Goal: Task Accomplishment & Management: Use online tool/utility

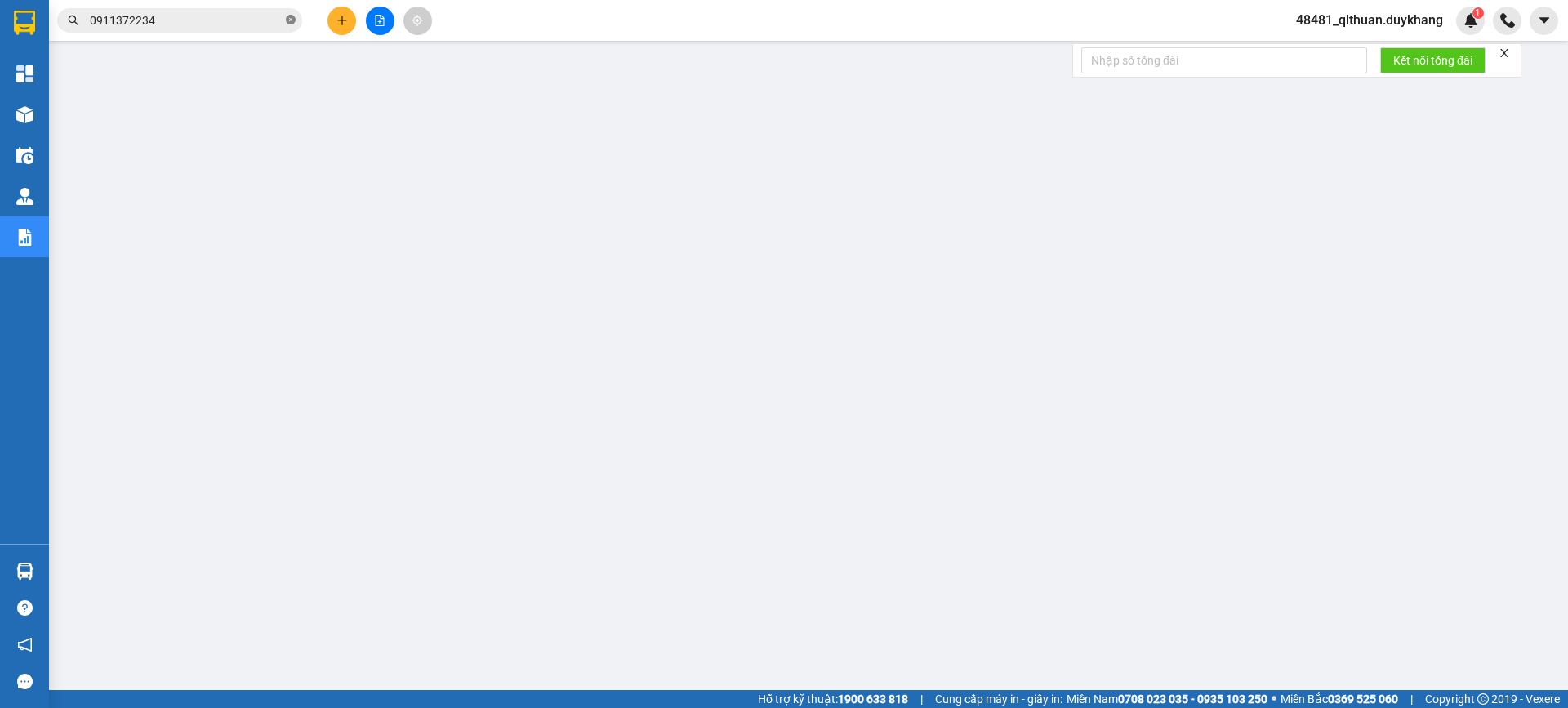
click at [292, 21] on icon "close-circle" at bounding box center [290, 20] width 10 height 10
click at [261, 17] on input "text" at bounding box center [186, 20] width 193 height 18
paste input "0963628966"
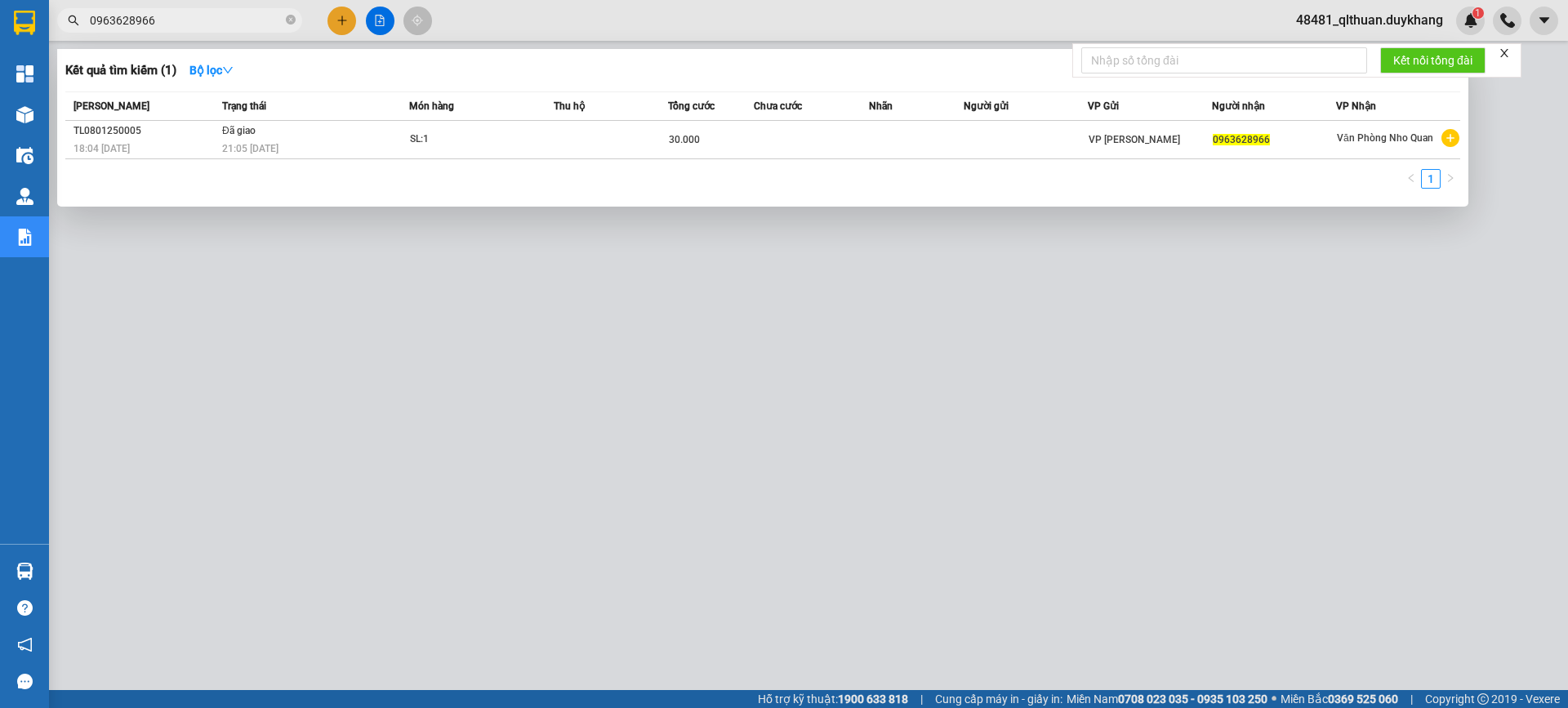
type input "0963628966"
click at [816, 539] on div at bounding box center [784, 354] width 1568 height 708
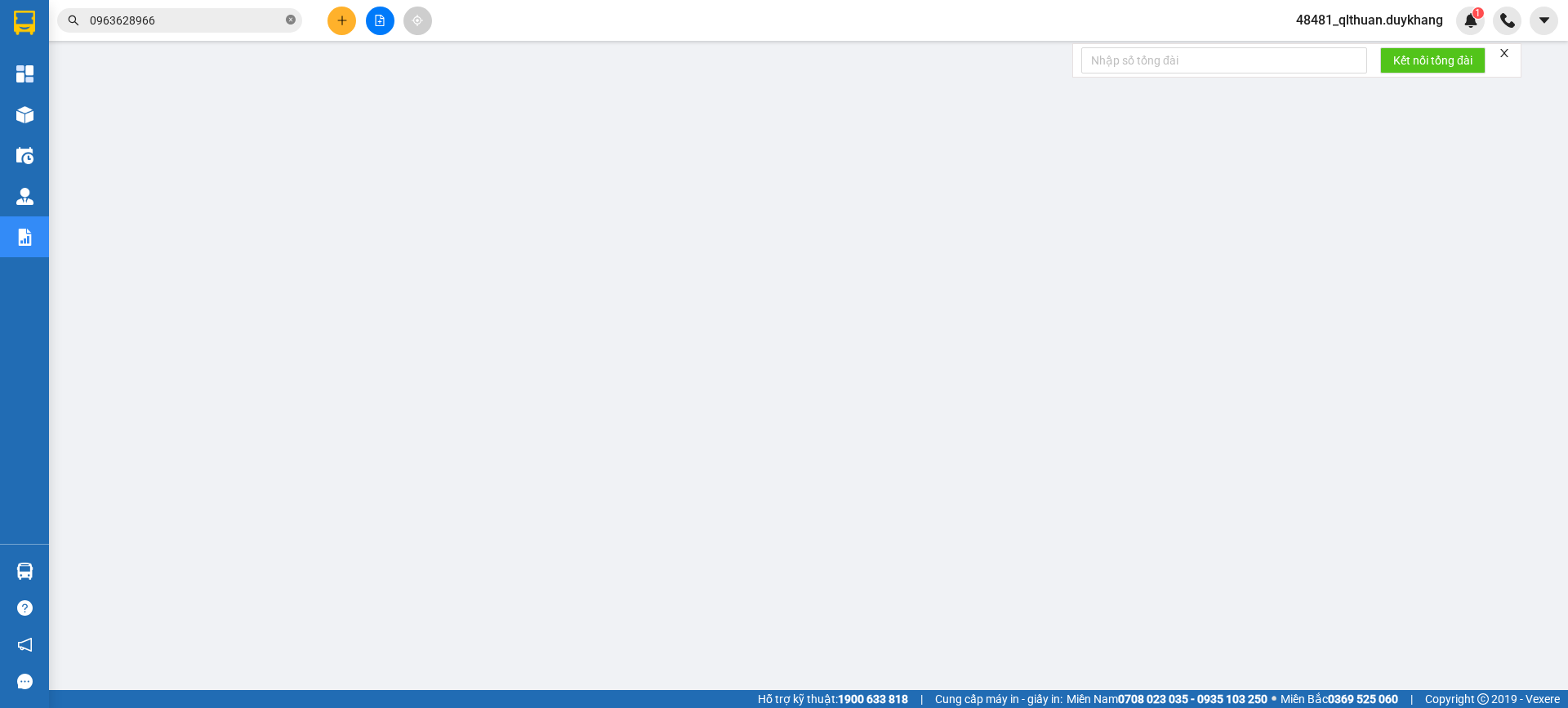
click at [287, 21] on icon "close-circle" at bounding box center [290, 20] width 10 height 10
paste input "0917805355"
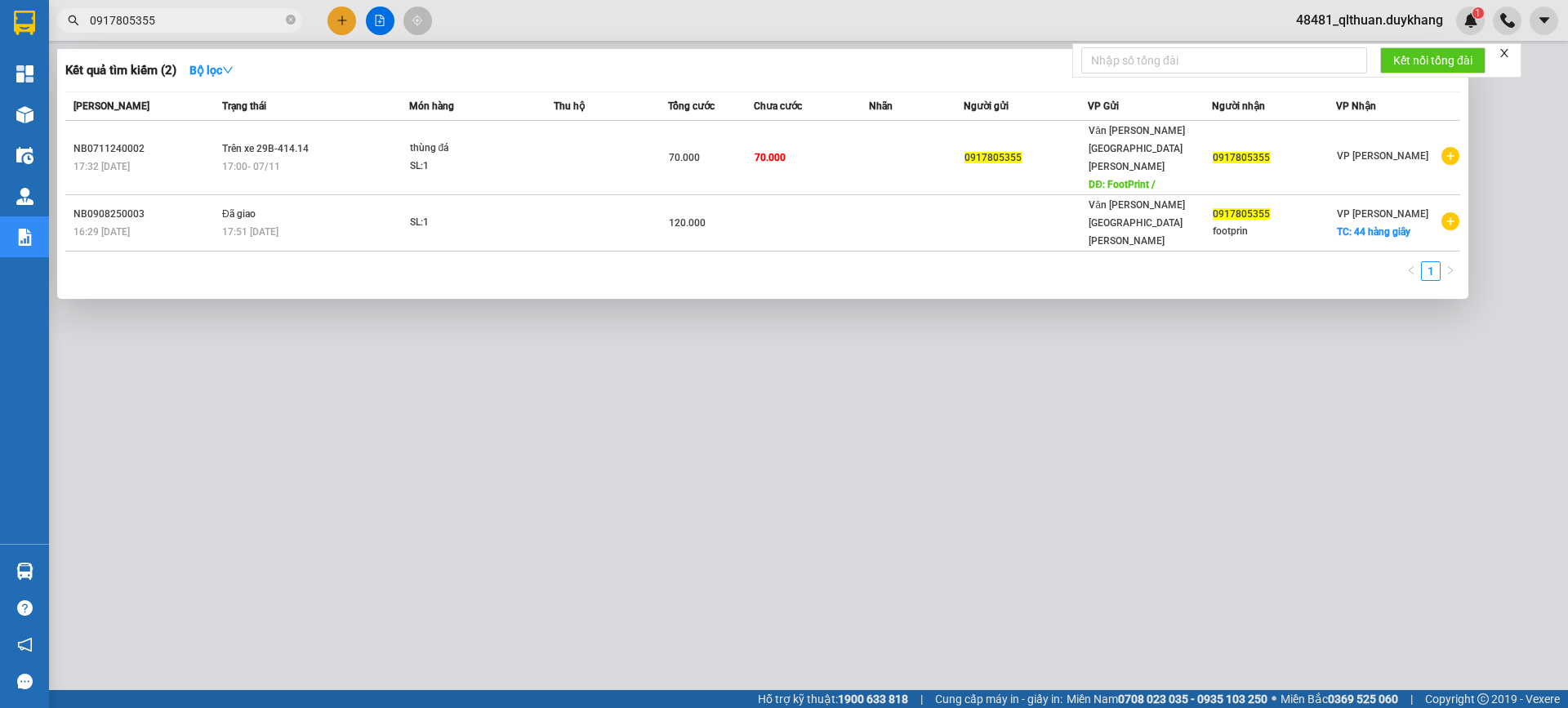
type input "0917805355"
click at [288, 23] on icon "close-circle" at bounding box center [290, 20] width 10 height 10
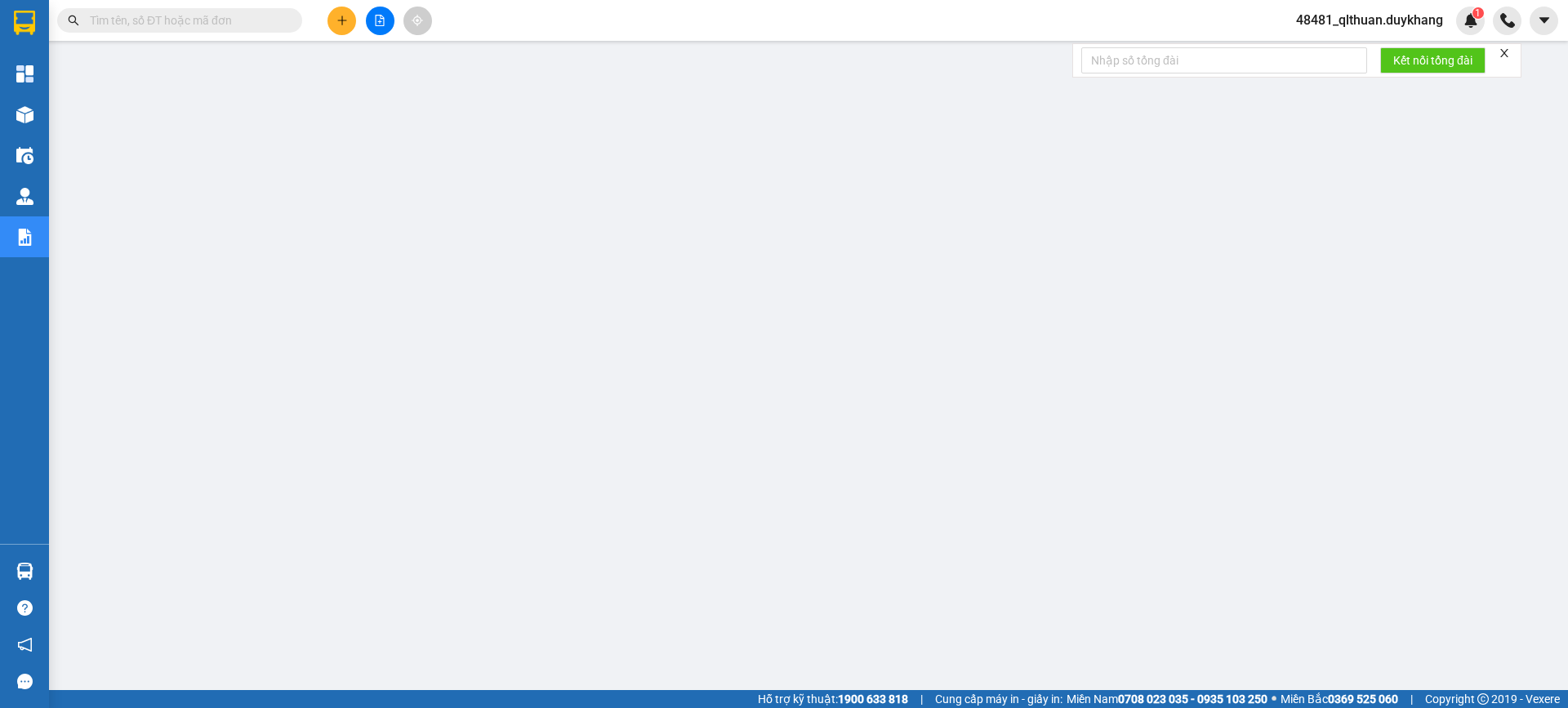
paste input "0985883518"
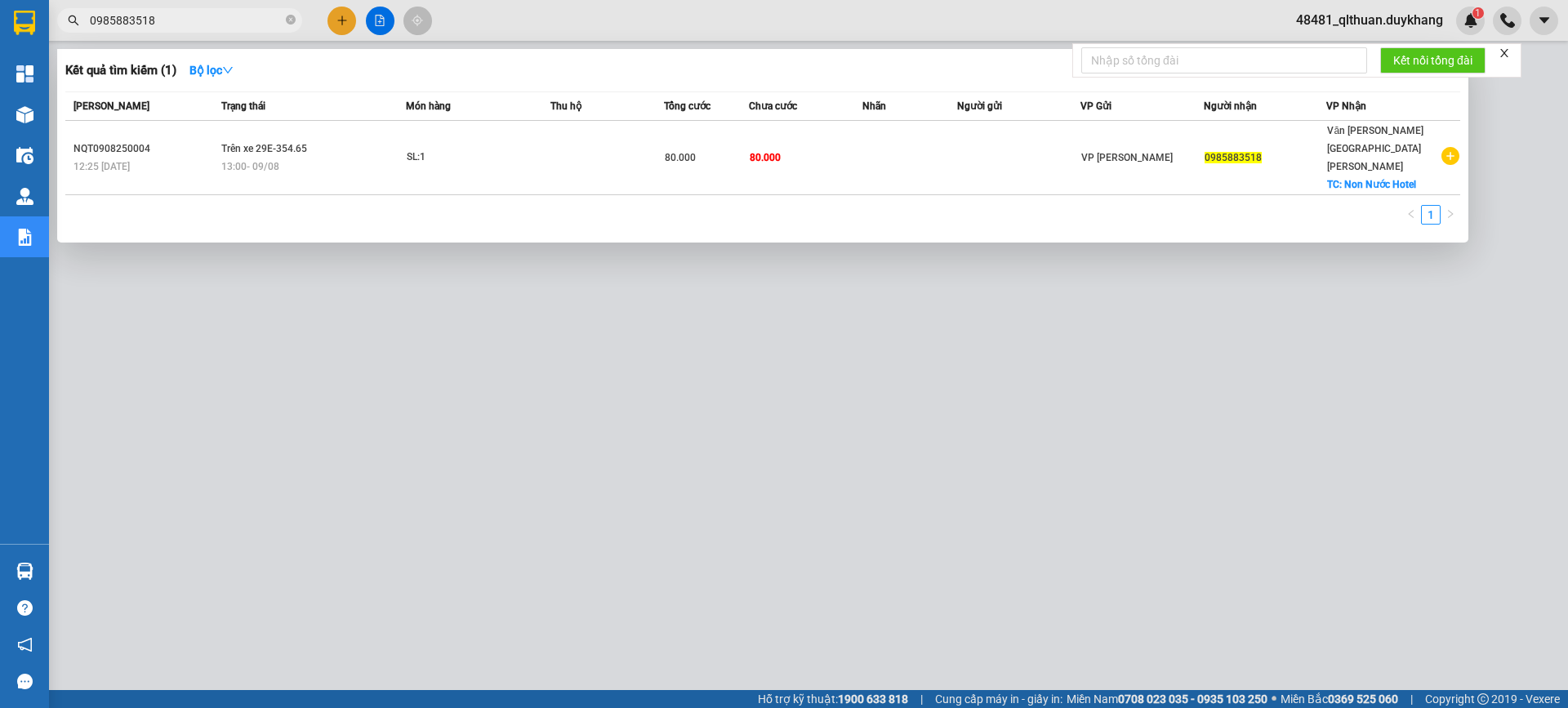
type input "0985883518"
click at [289, 17] on icon "close-circle" at bounding box center [290, 20] width 10 height 10
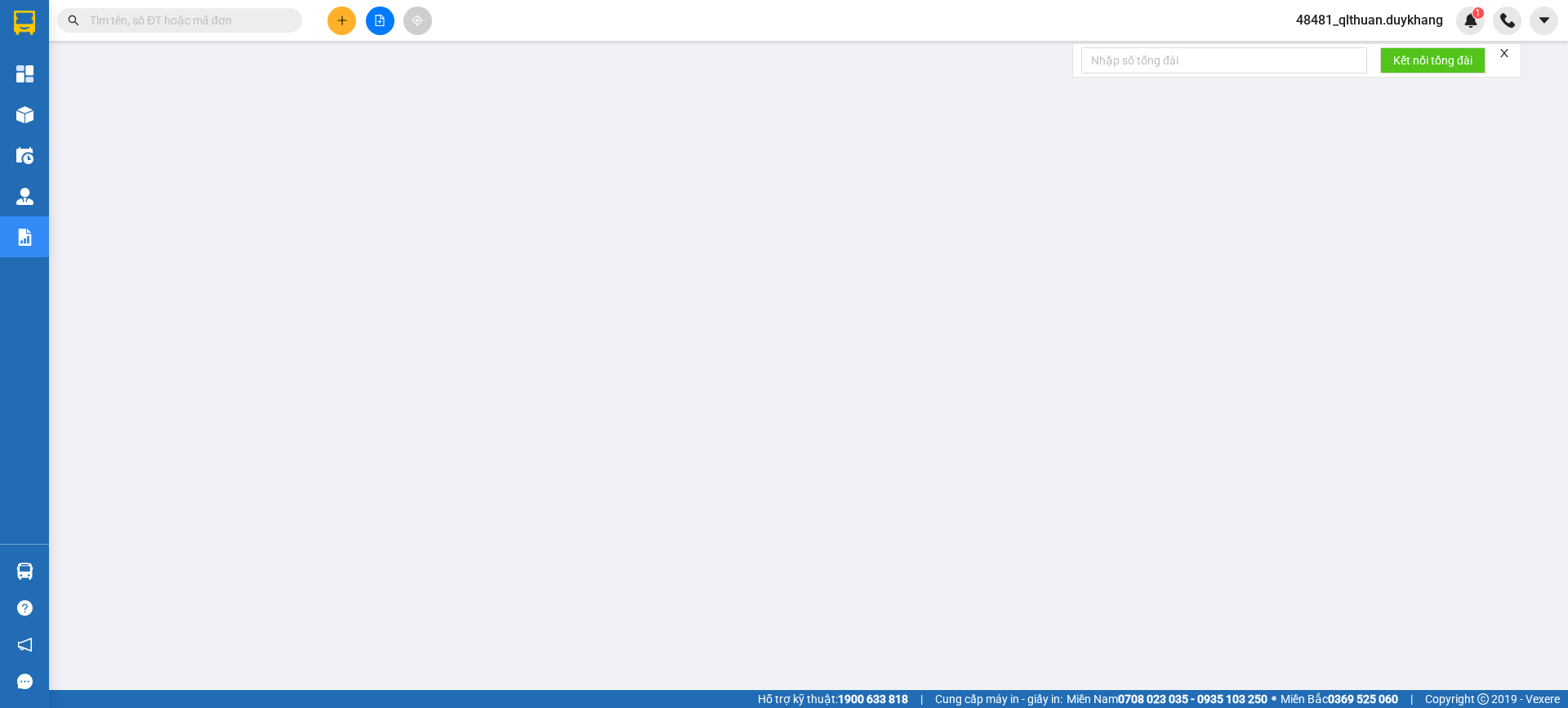
paste input "0911388290"
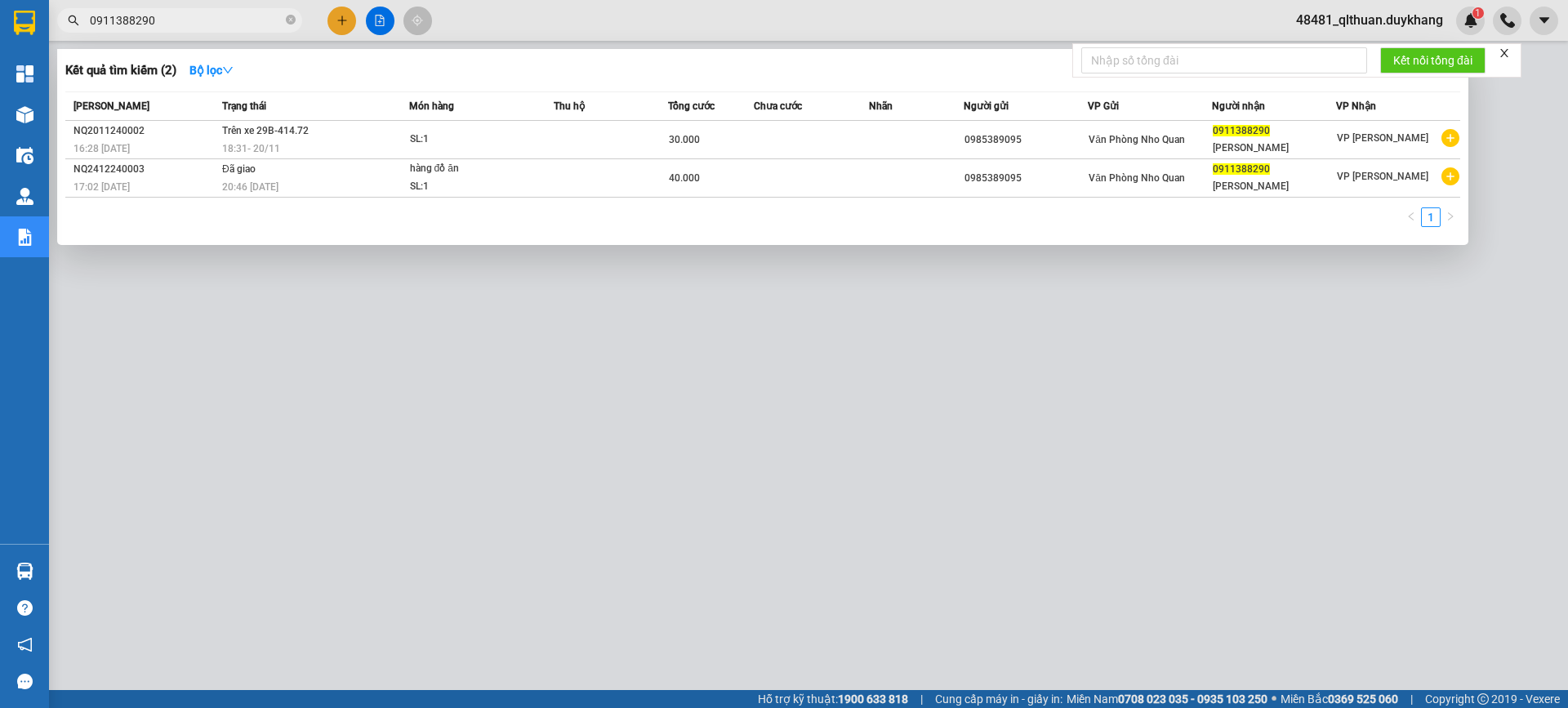
type input "0911388290"
click at [294, 24] on icon "close-circle" at bounding box center [290, 20] width 10 height 10
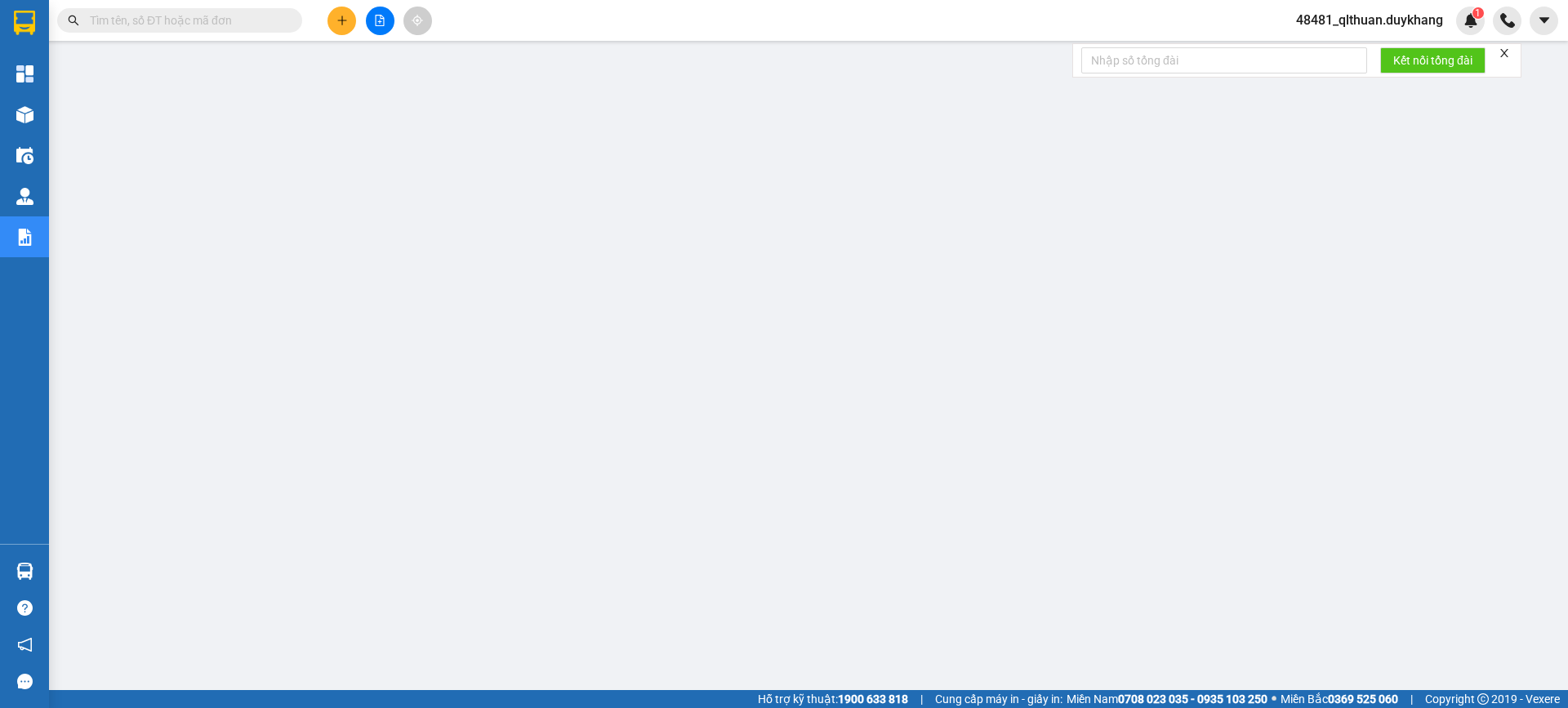
paste input "0967947883"
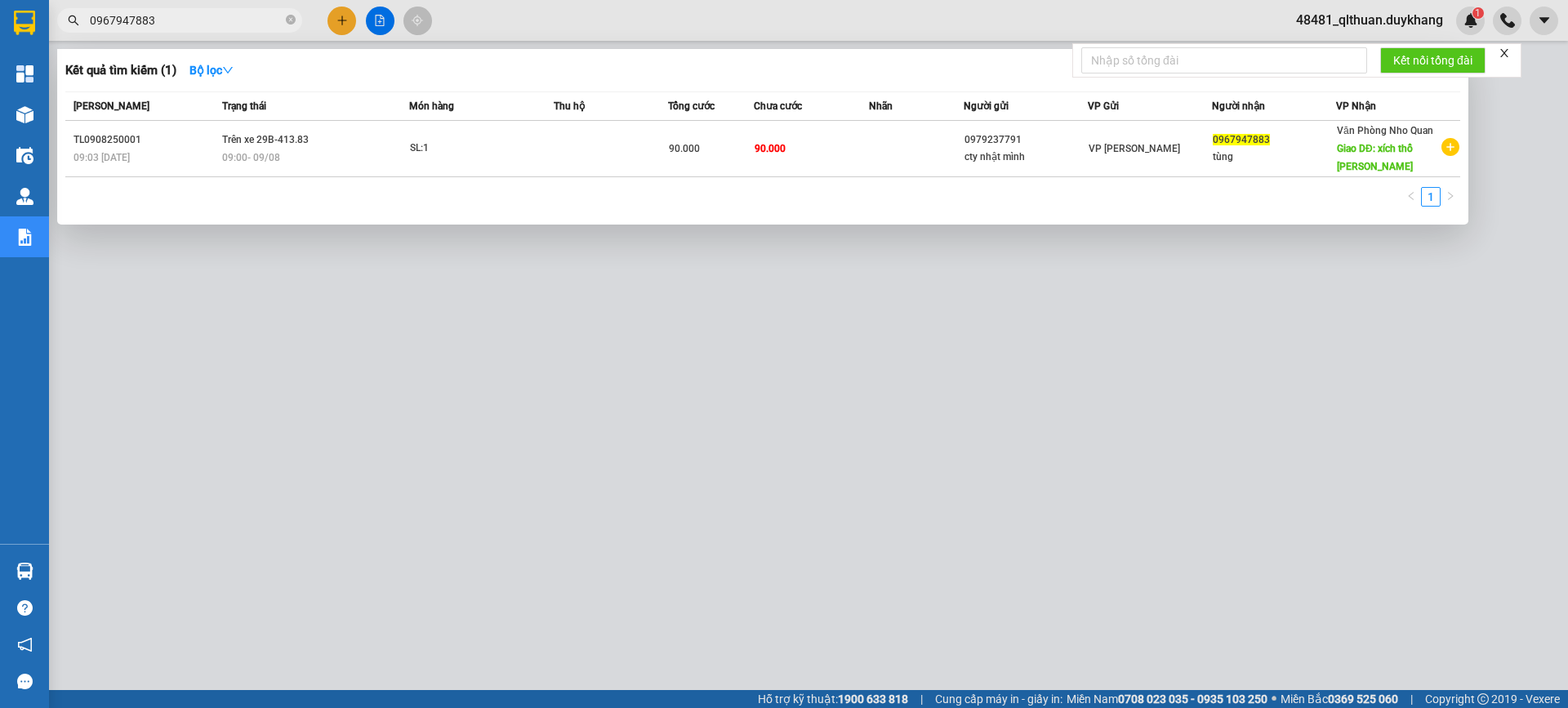
type input "0967947883"
click at [291, 23] on icon "close-circle" at bounding box center [290, 20] width 10 height 10
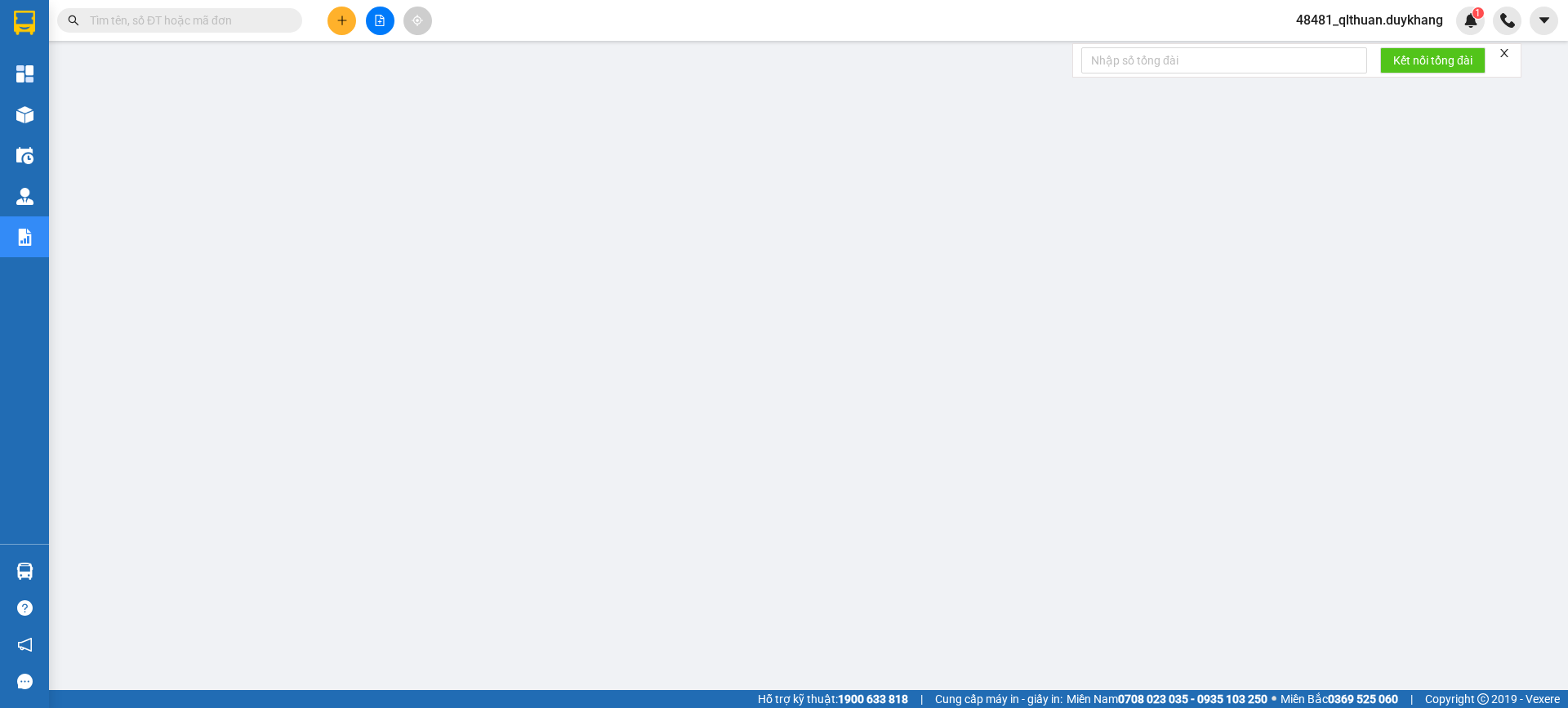
click at [261, 20] on input "text" at bounding box center [186, 20] width 193 height 18
paste input "0987272686"
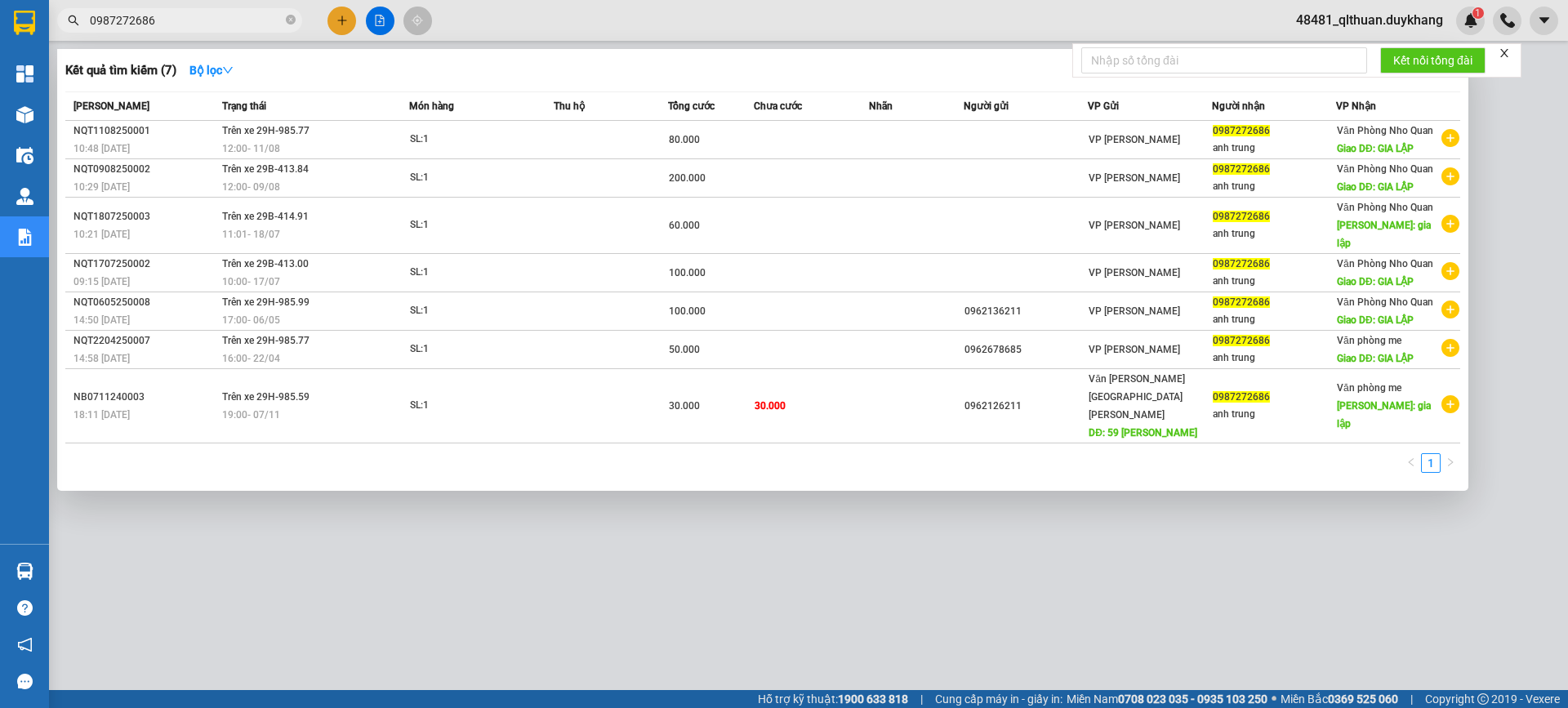
type input "0987272686"
click at [292, 20] on icon "close-circle" at bounding box center [290, 20] width 10 height 10
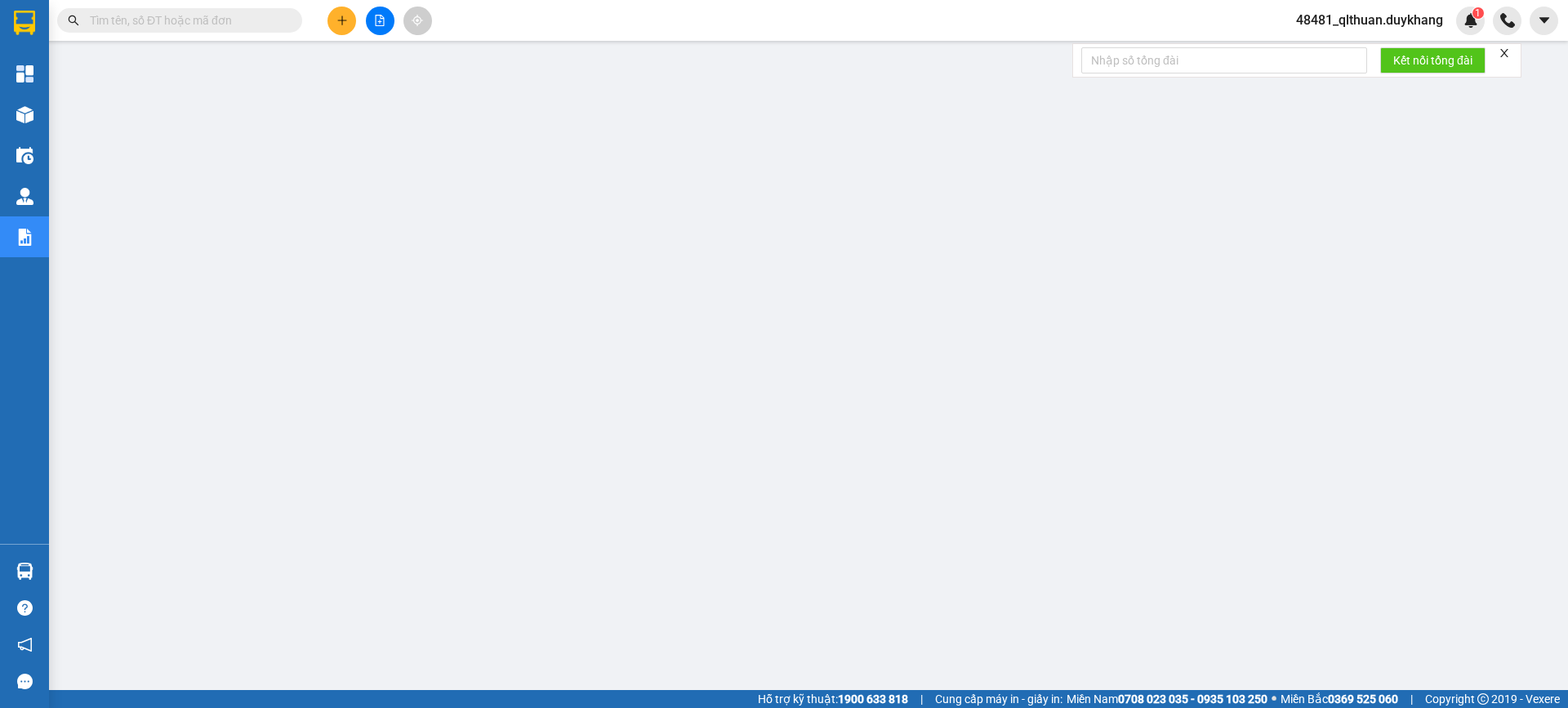
paste input "0395086102"
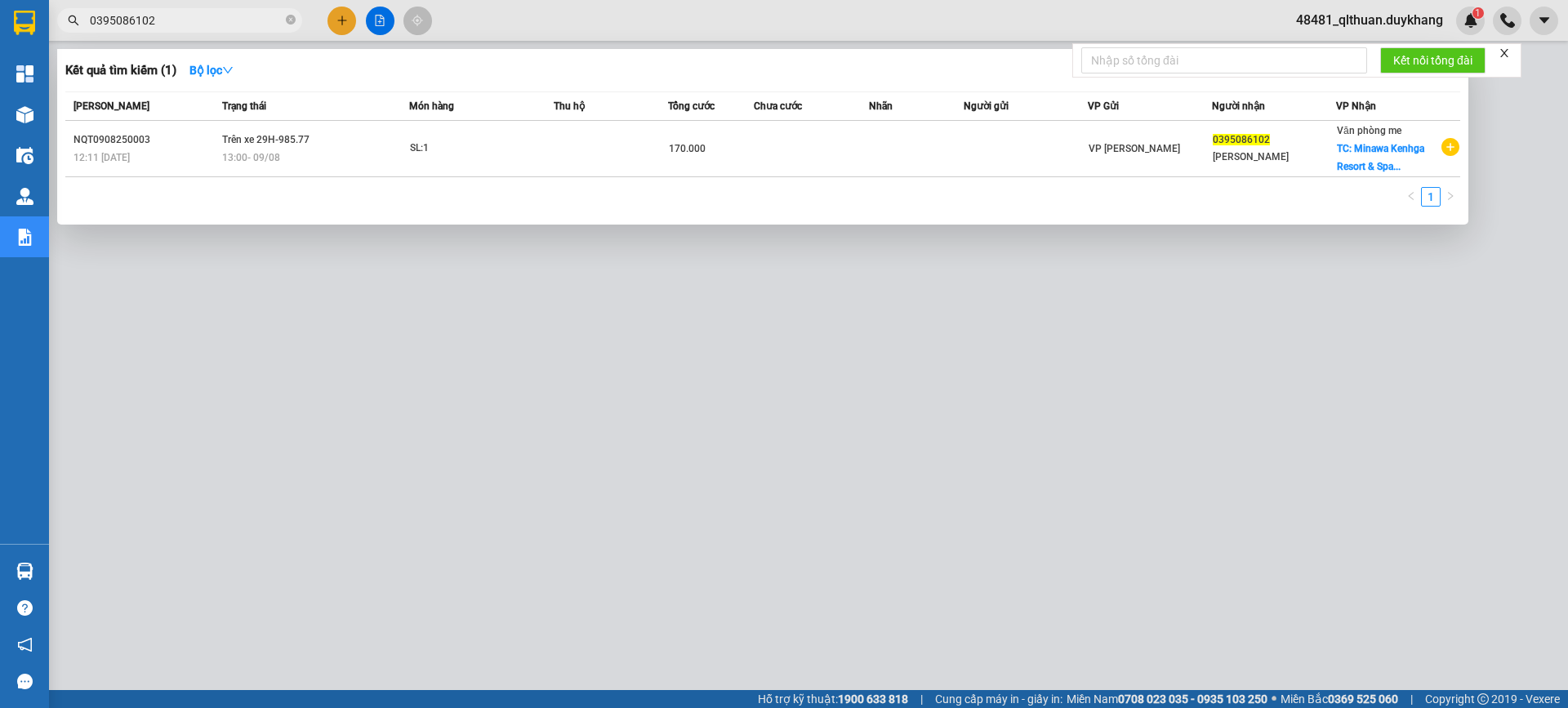
type input "0395086102"
click at [302, 557] on div at bounding box center [784, 354] width 1568 height 708
